Goal: Information Seeking & Learning: Learn about a topic

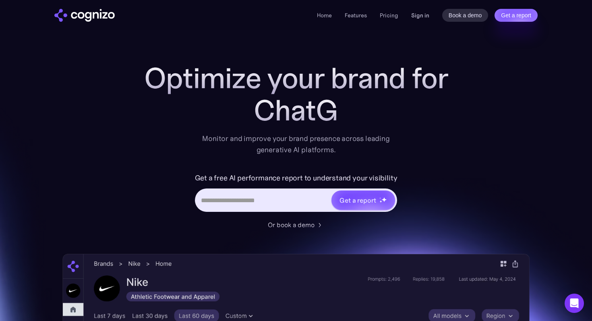
click at [417, 17] on link "Sign in" at bounding box center [420, 15] width 18 height 10
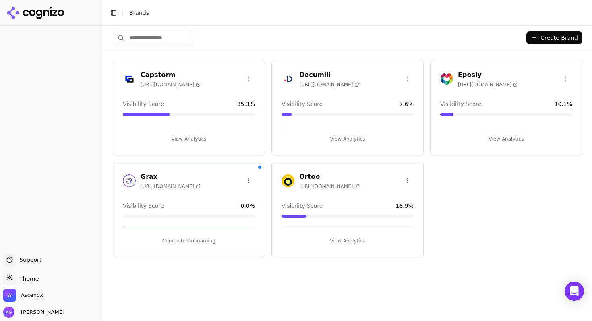
click at [355, 136] on button "View Analytics" at bounding box center [347, 138] width 132 height 13
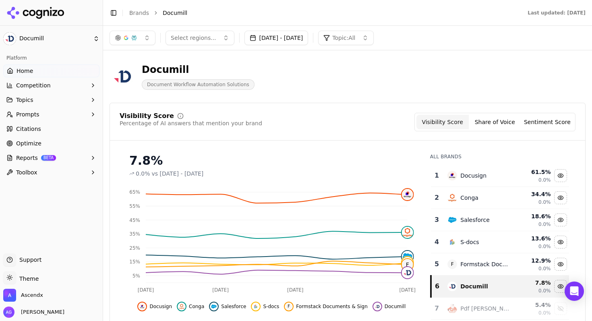
click at [219, 41] on button "Select regions..." at bounding box center [199, 38] width 69 height 14
click at [219, 72] on div "[GEOGRAPHIC_DATA]" at bounding box center [221, 69] width 109 height 13
